Goal: Find specific page/section: Find specific page/section

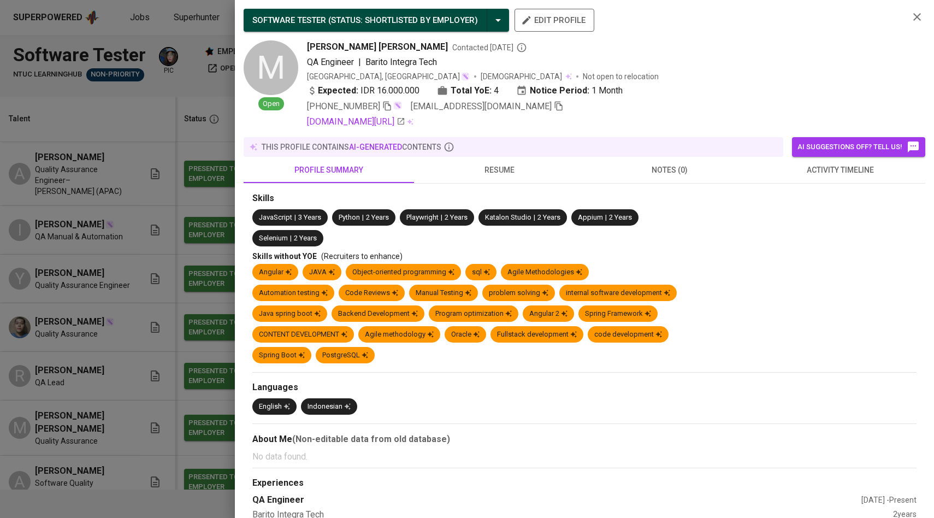
scroll to position [448, 0]
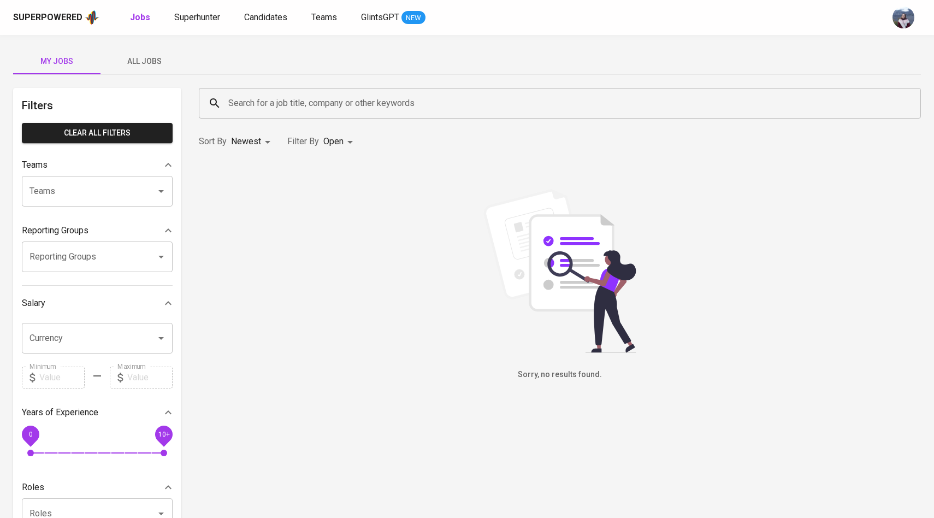
click at [267, 29] on div "Superpowered Jobs Superhunter Candidates Teams GlintsGPT NEW" at bounding box center [467, 17] width 934 height 35
click at [267, 22] on span "Candidates" at bounding box center [265, 17] width 43 height 10
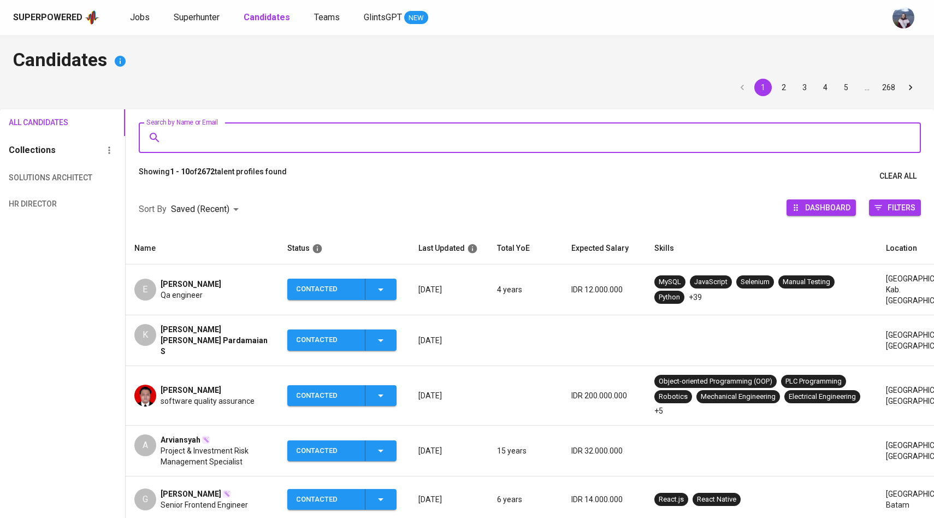
click at [273, 132] on input "Search by Name or Email" at bounding box center [532, 137] width 734 height 21
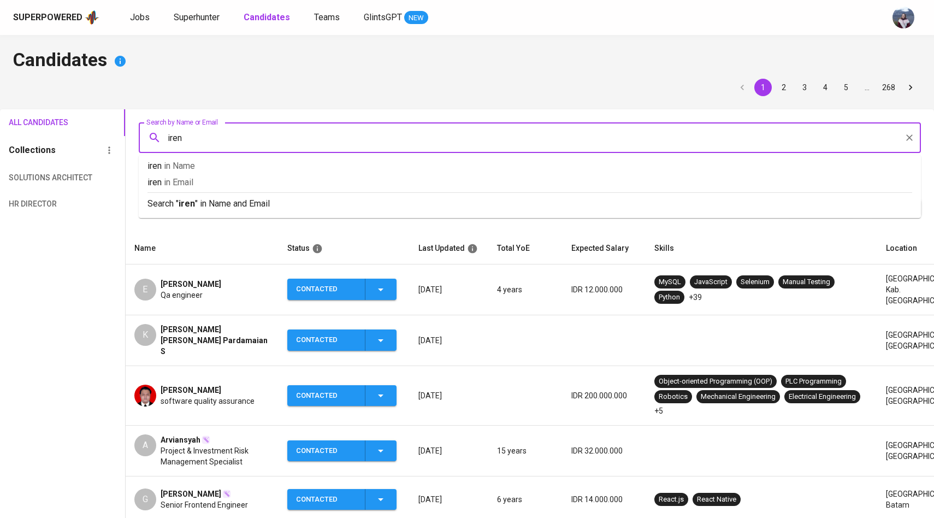
type input "[PERSON_NAME]"
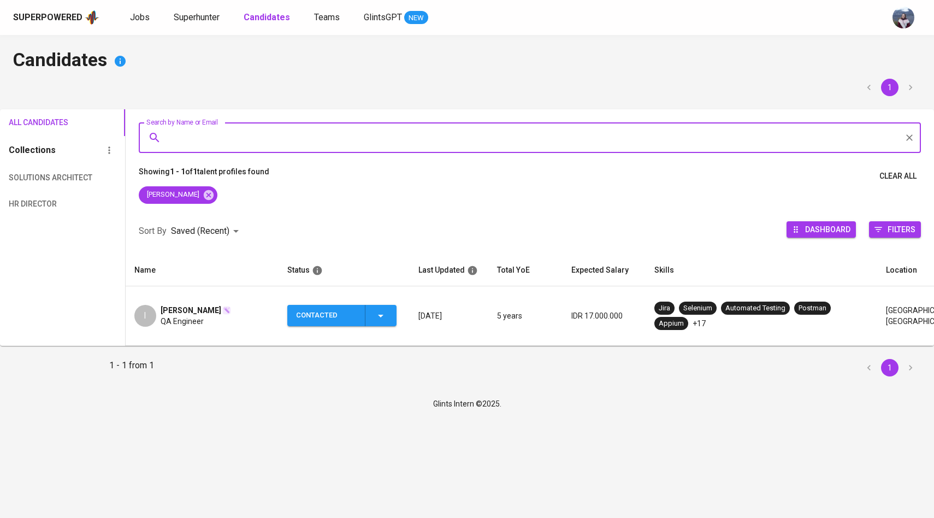
click at [150, 307] on div "I" at bounding box center [145, 316] width 22 height 22
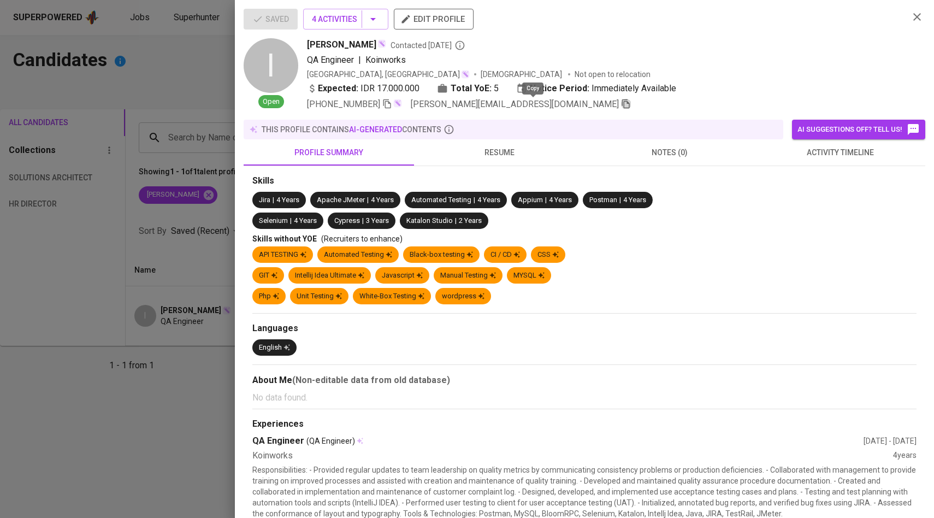
click at [621, 105] on icon "button" at bounding box center [626, 104] width 10 height 10
click at [155, 126] on div at bounding box center [467, 259] width 934 height 518
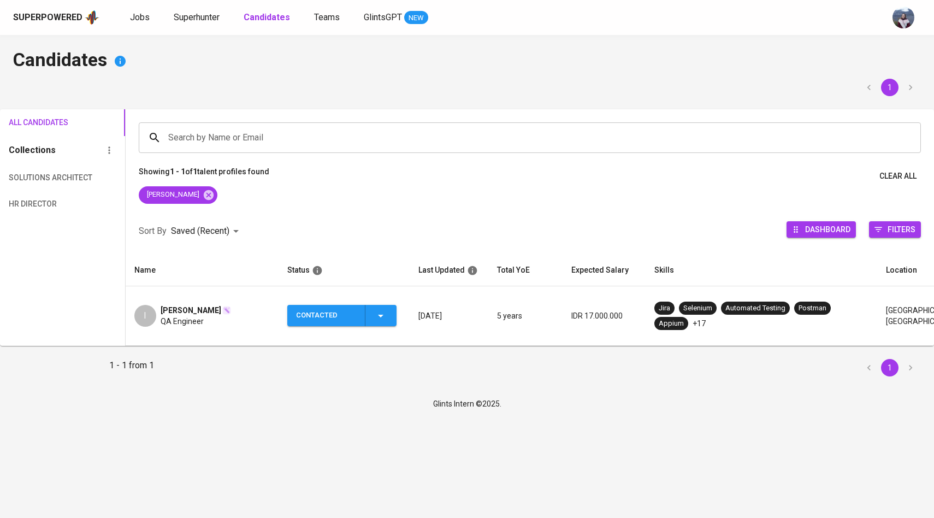
click at [155, 126] on div "Search by Name or Email" at bounding box center [530, 137] width 782 height 31
click at [203, 195] on icon at bounding box center [209, 195] width 12 height 12
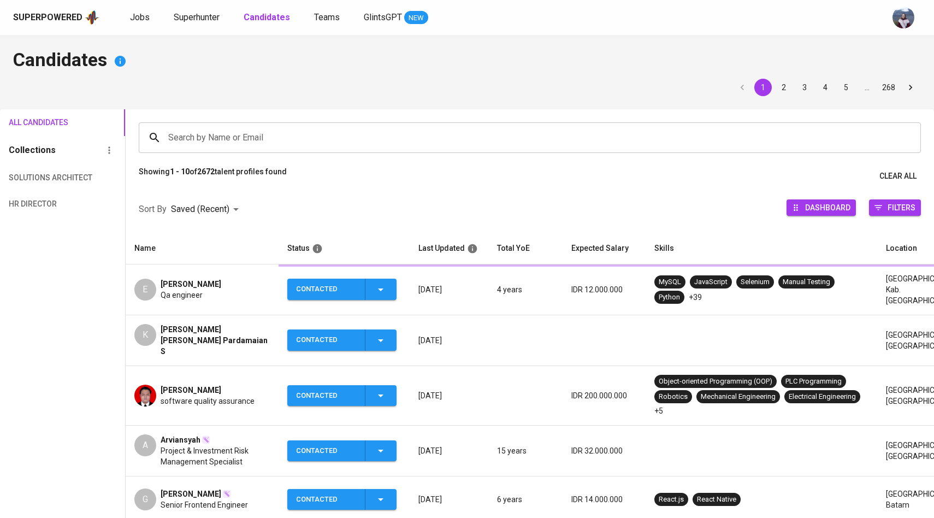
click at [239, 145] on input "Search by Name or Email" at bounding box center [532, 137] width 734 height 21
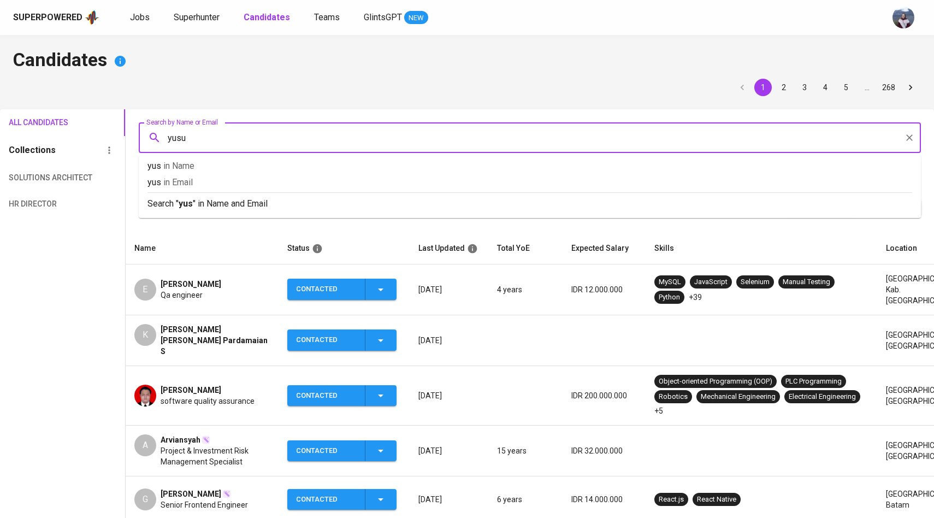
type input "[PERSON_NAME]"
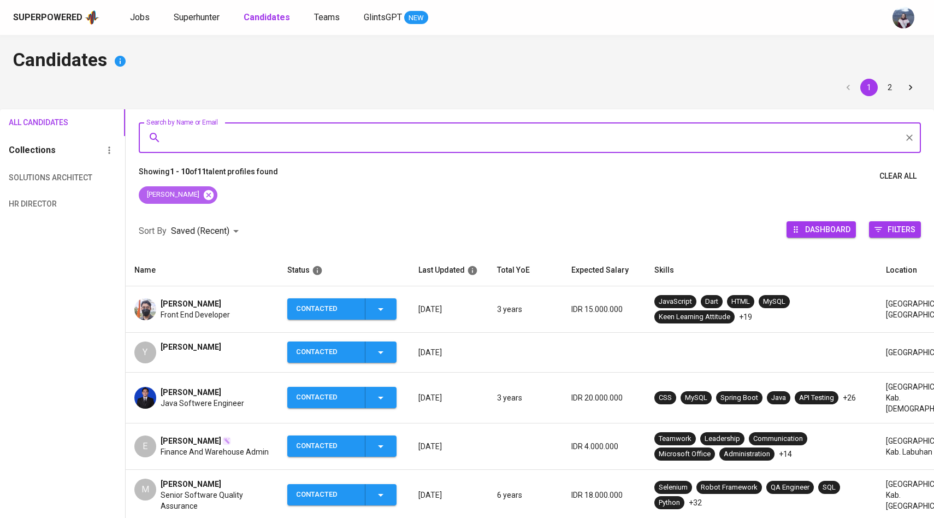
click at [203, 192] on icon at bounding box center [208, 194] width 10 height 10
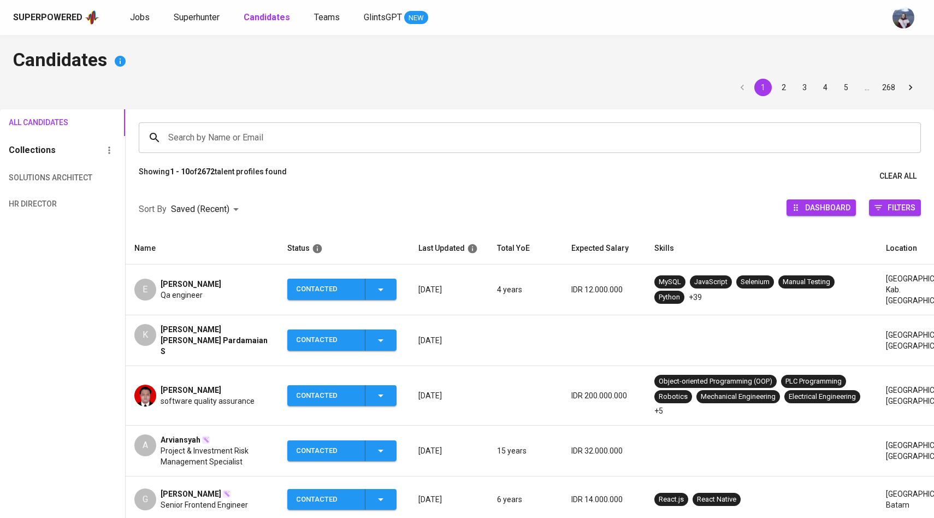
click at [221, 152] on div "Search by Name or Email" at bounding box center [530, 137] width 782 height 31
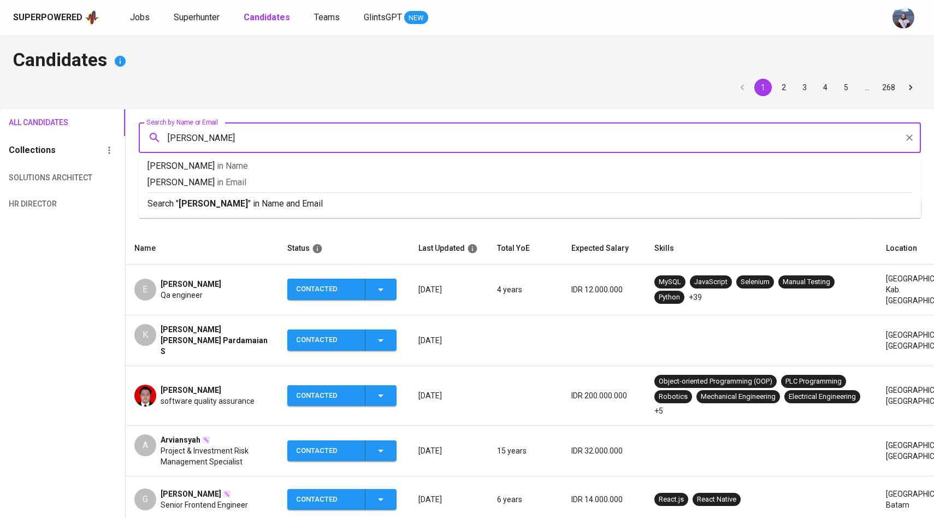
type input "[PERSON_NAME]"
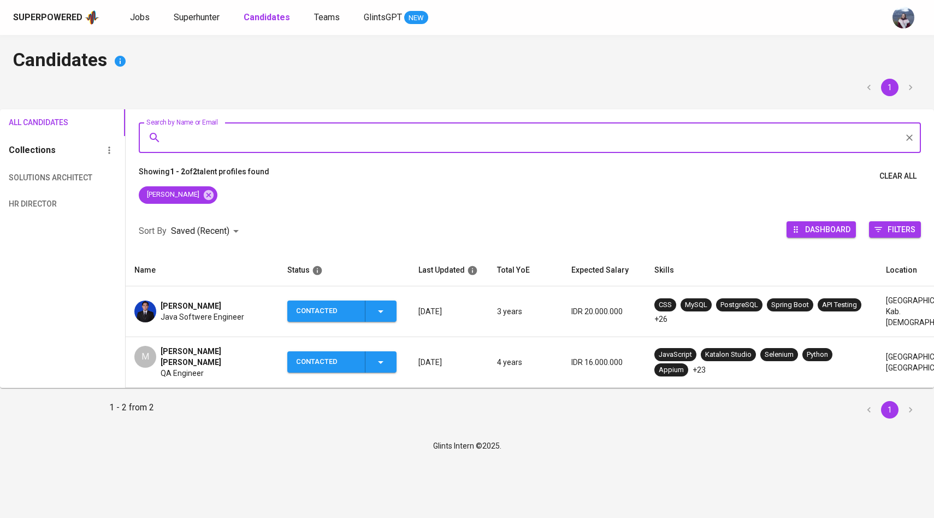
click at [141, 359] on div "M" at bounding box center [145, 357] width 22 height 22
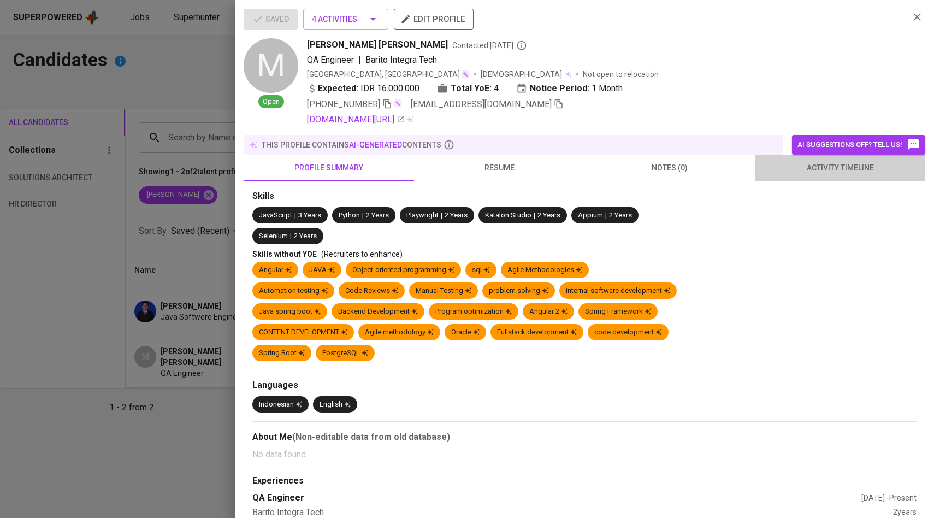
click at [822, 172] on span "activity timeline" at bounding box center [839, 168] width 157 height 14
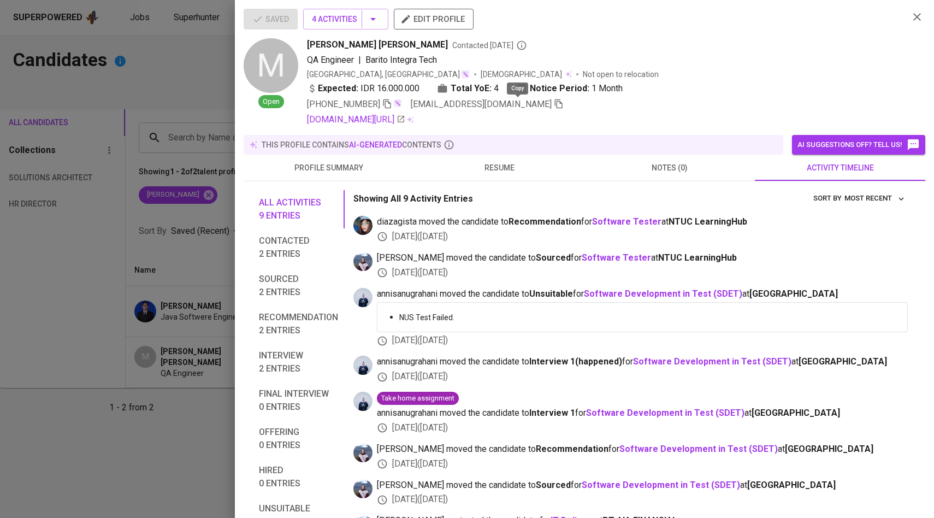
click at [554, 102] on icon "button" at bounding box center [559, 104] width 10 height 10
